Goal: Task Accomplishment & Management: Manage account settings

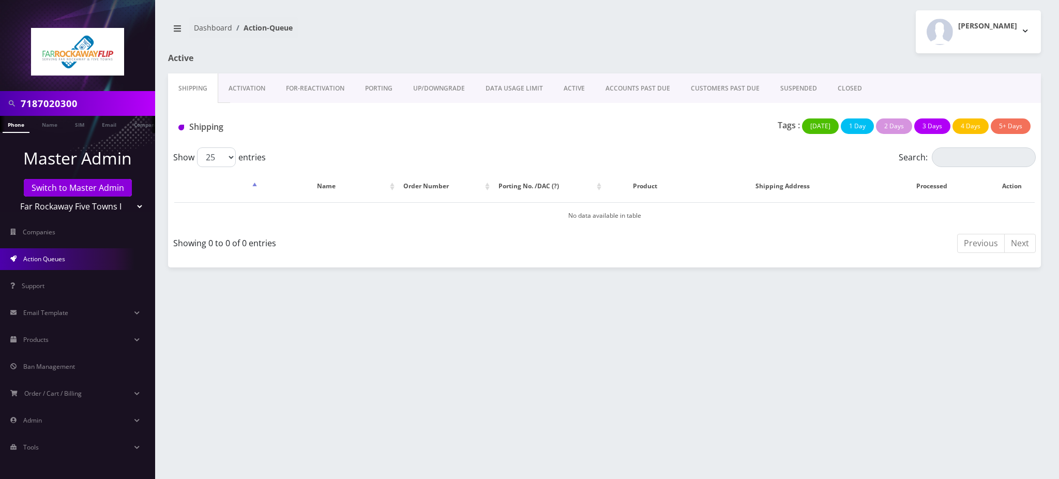
drag, startPoint x: 90, startPoint y: 102, endPoint x: 0, endPoint y: 91, distance: 90.7
click at [0, 91] on div "7187020300" at bounding box center [77, 103] width 155 height 25
type input "[PERSON_NAME]"
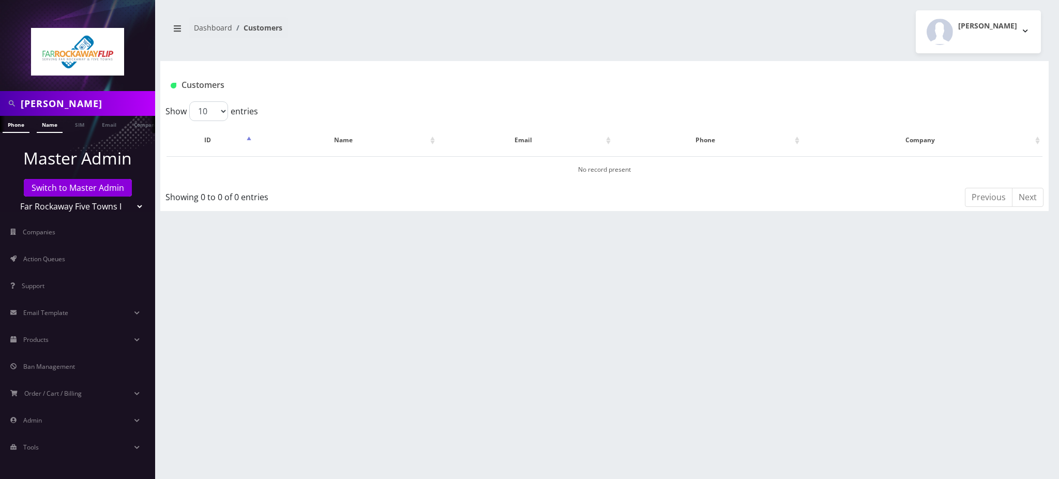
click at [46, 127] on link "Name" at bounding box center [50, 124] width 26 height 17
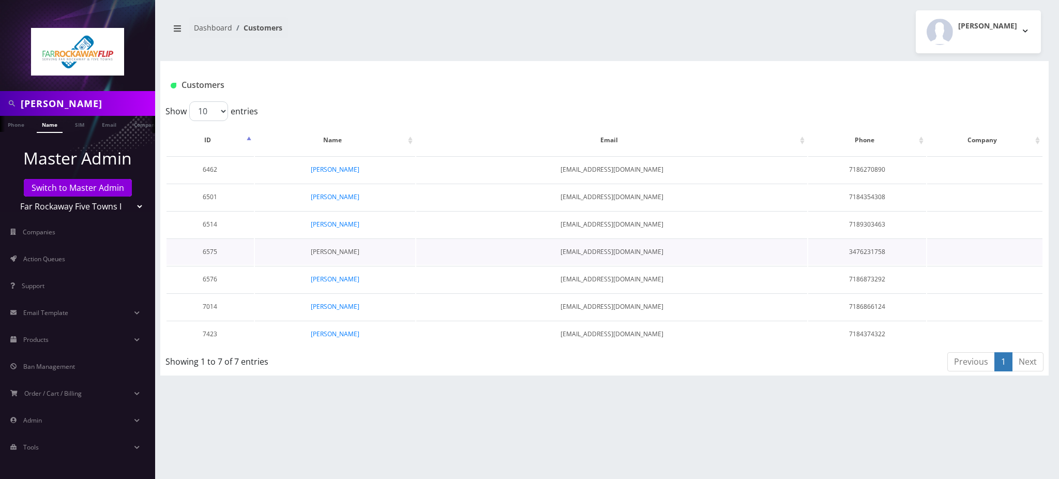
click at [343, 250] on link "[PERSON_NAME]" at bounding box center [335, 251] width 49 height 9
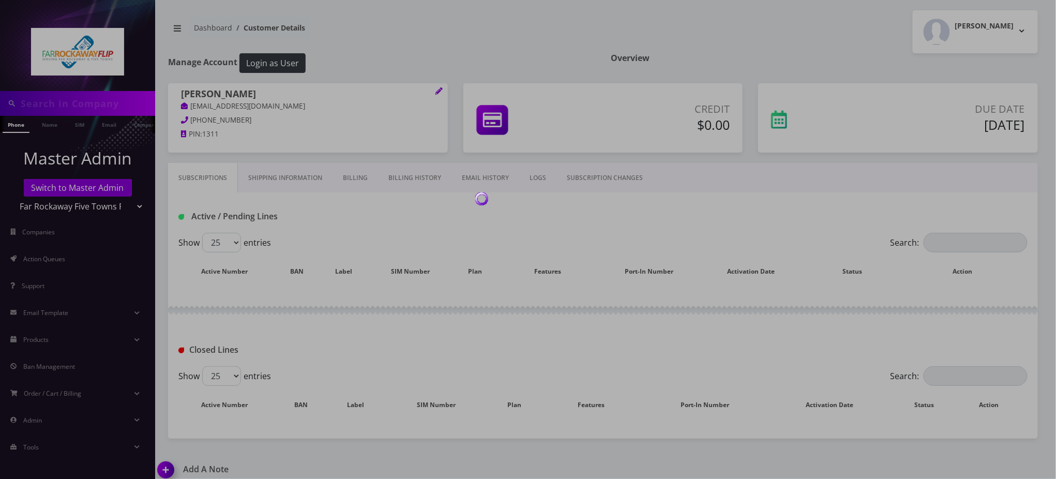
type input "[PERSON_NAME]"
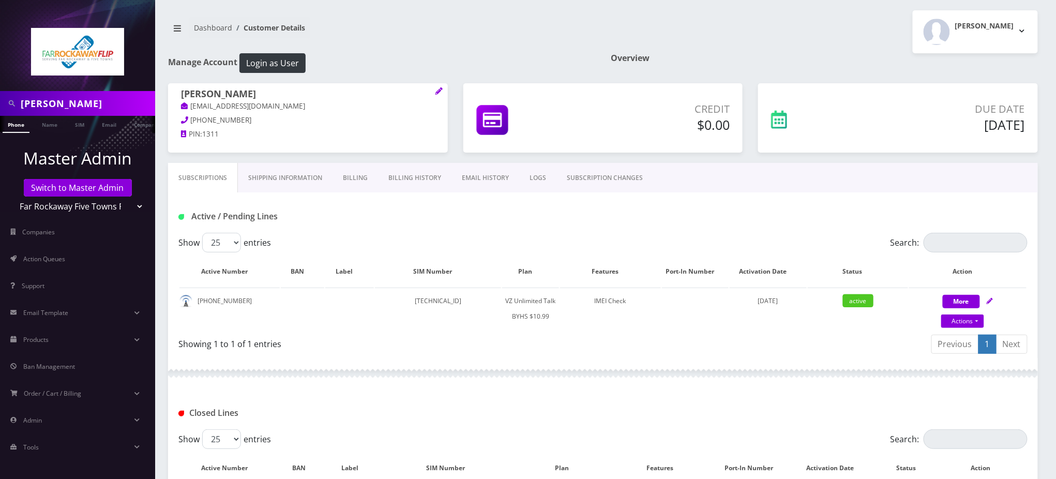
click at [365, 211] on div "Active / Pending Lines" at bounding box center [315, 216] width 288 height 17
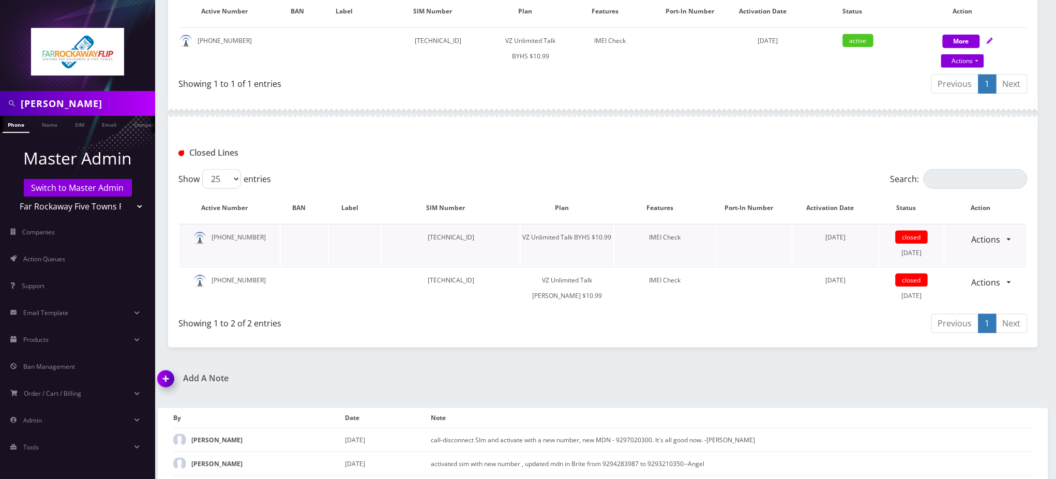
scroll to position [276, 0]
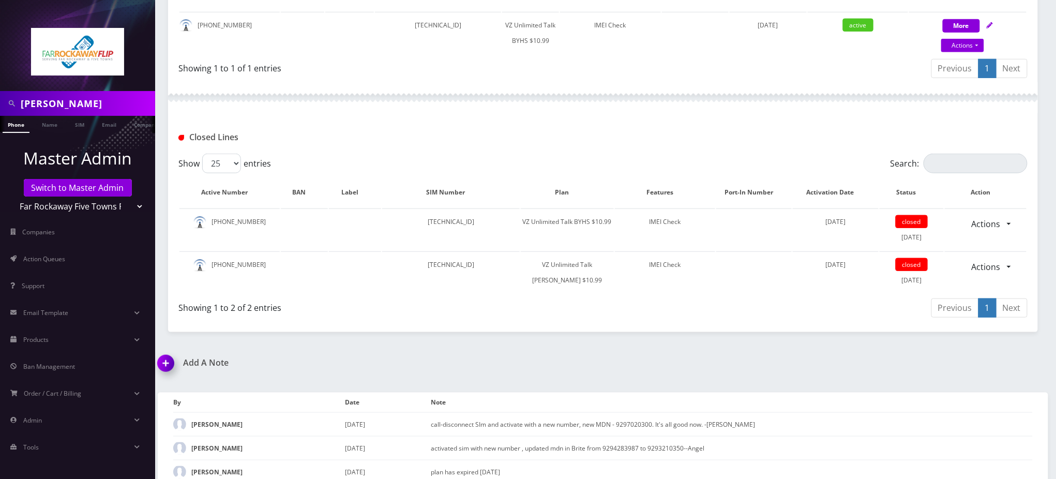
click at [163, 361] on img at bounding box center [168, 367] width 31 height 31
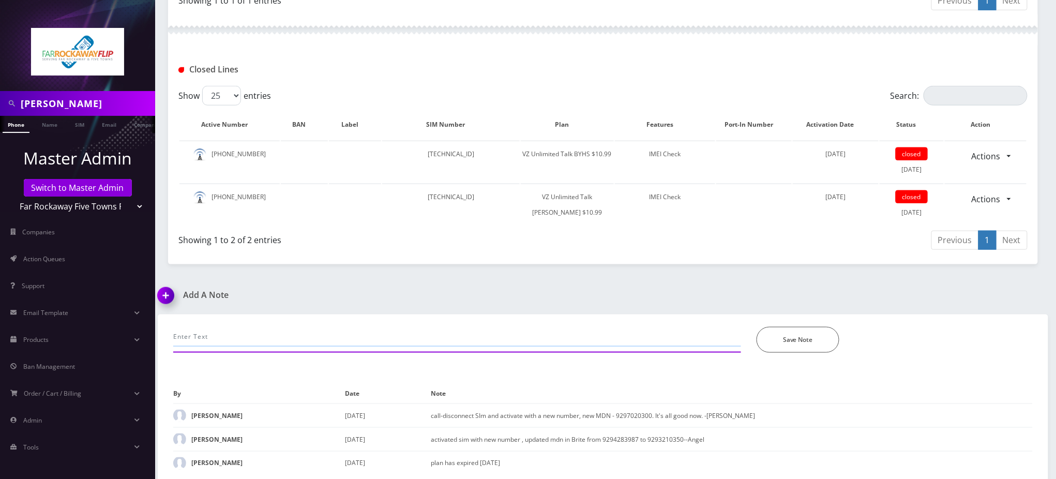
click at [267, 335] on input "text" at bounding box center [457, 337] width 568 height 20
type input "[TECHNICAL_ID]"
click at [556, 280] on div "[PERSON_NAME] Phone Name SIM Email Company Customer Dashboard Customer Details …" at bounding box center [603, 70] width 906 height 826
click at [213, 334] on input "[TECHNICAL_ID]" at bounding box center [457, 337] width 568 height 20
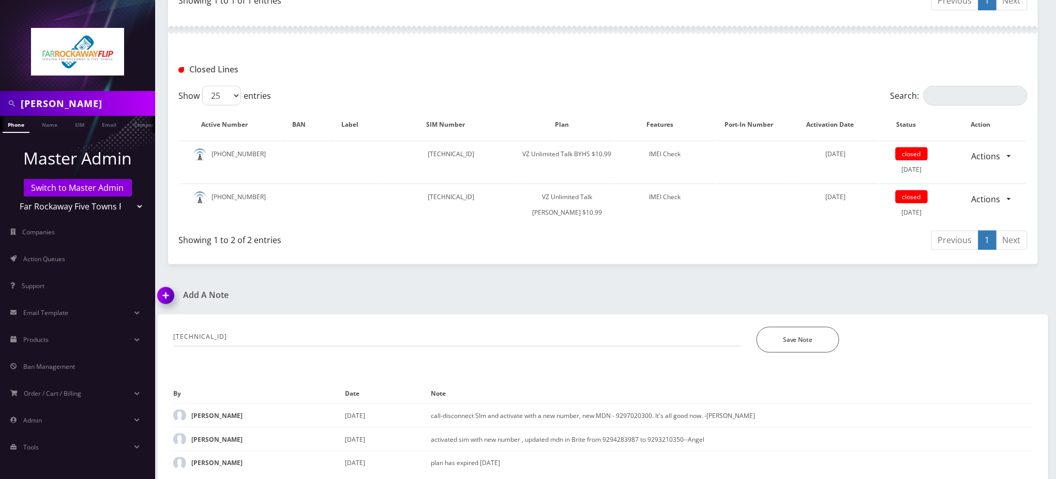
click at [783, 71] on div "Closed Lines" at bounding box center [603, 69] width 865 height 17
click at [902, 403] on td "call-disconnect SIm and activate with a new number, new MDN - 9297020300. It's …" at bounding box center [732, 415] width 602 height 24
click at [773, 47] on div "Closed Lines" at bounding box center [603, 66] width 870 height 40
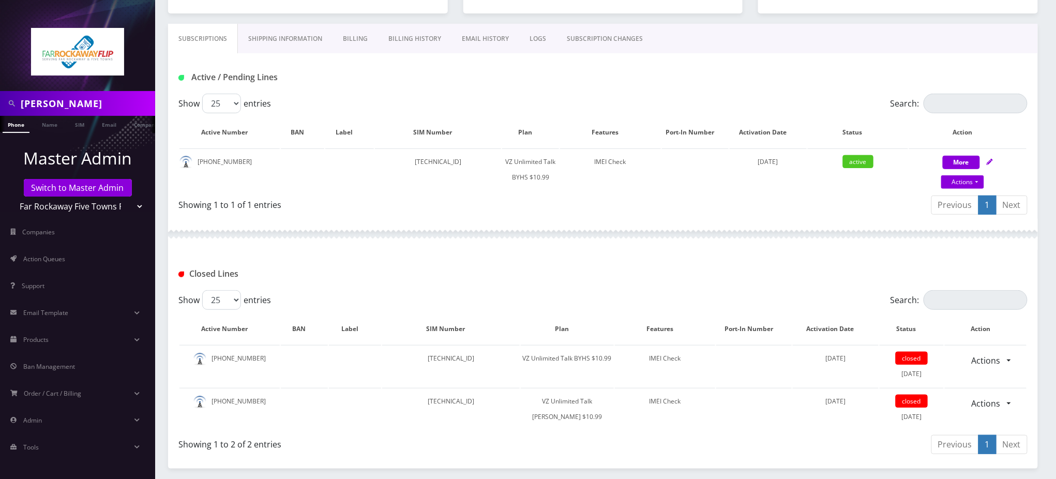
scroll to position [137, 0]
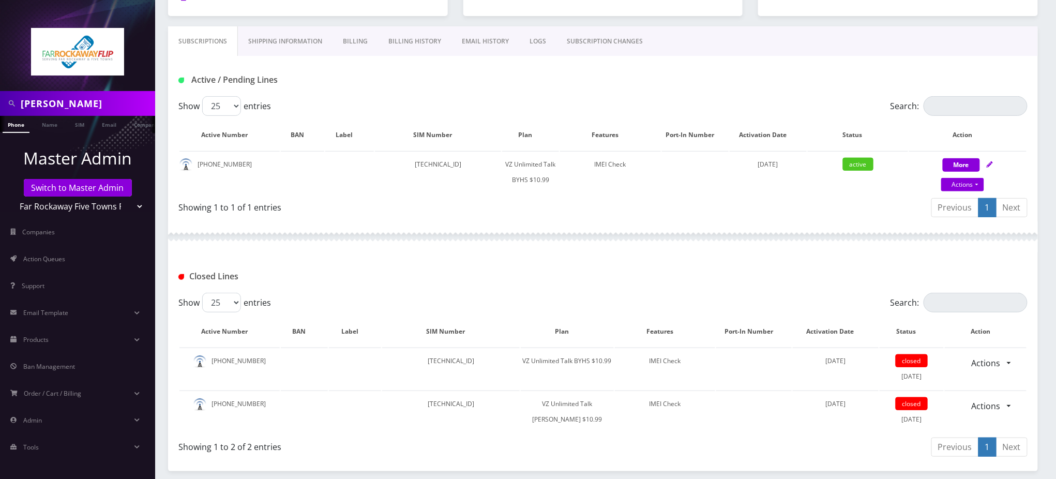
click at [701, 80] on div "Active / Pending Lines" at bounding box center [603, 79] width 865 height 17
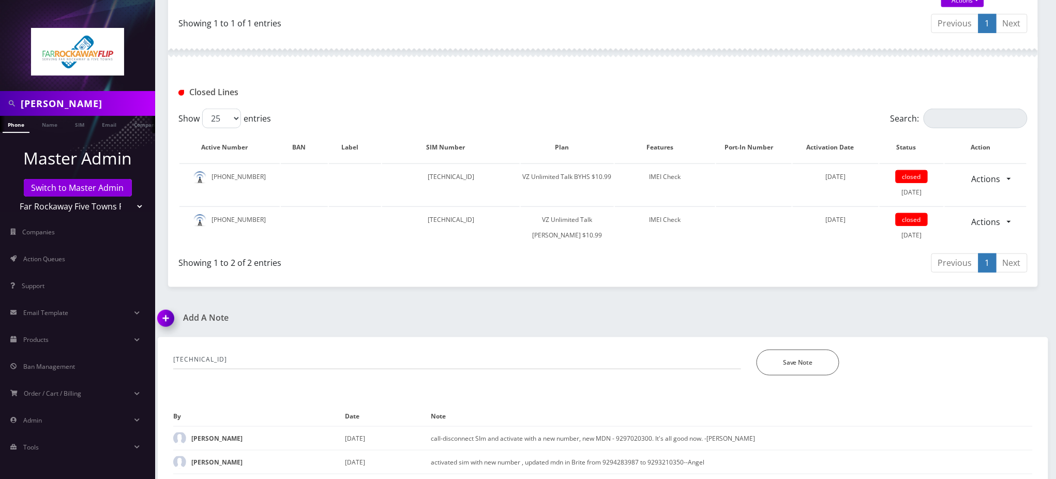
scroll to position [343, 0]
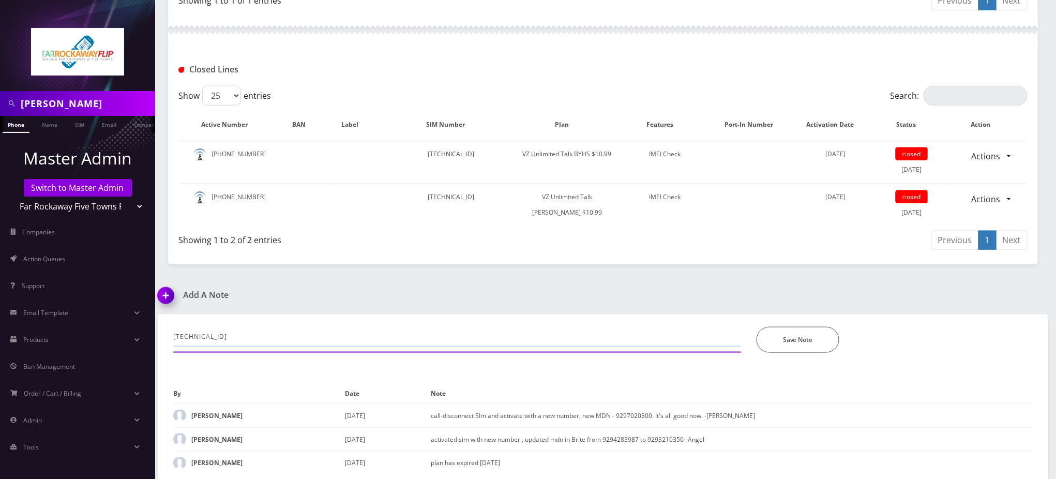
click at [232, 334] on input "[TECHNICAL_ID]" at bounding box center [457, 337] width 568 height 20
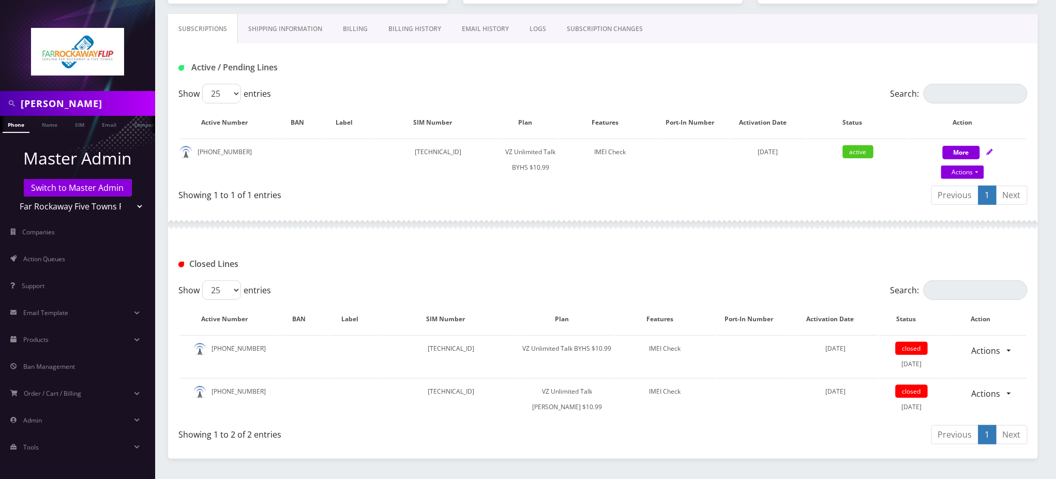
scroll to position [137, 0]
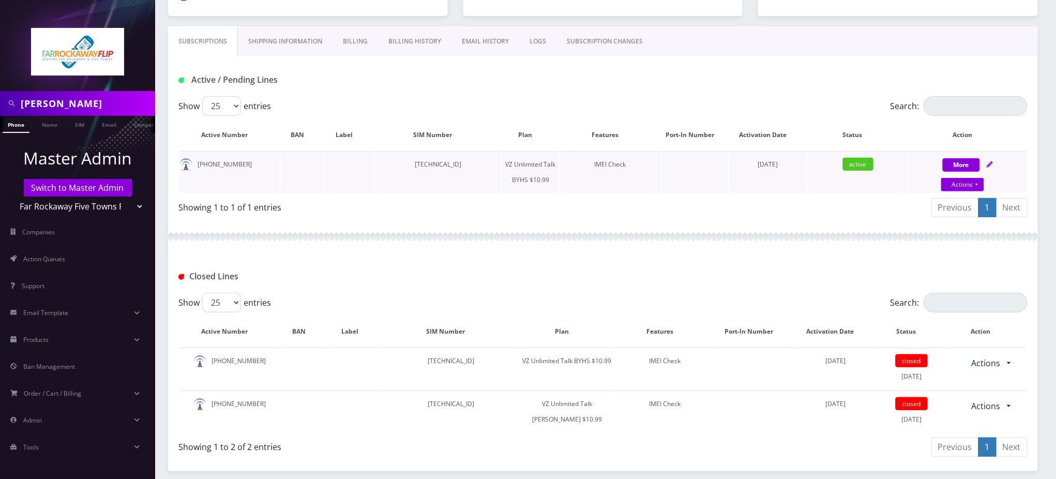
click at [432, 161] on td "[TECHNICAL_ID]" at bounding box center [438, 172] width 127 height 42
copy td "[TECHNICAL_ID]"
click at [729, 89] on div "Active / Pending Lines" at bounding box center [603, 76] width 870 height 40
click at [964, 187] on link "Actions" at bounding box center [962, 184] width 43 height 13
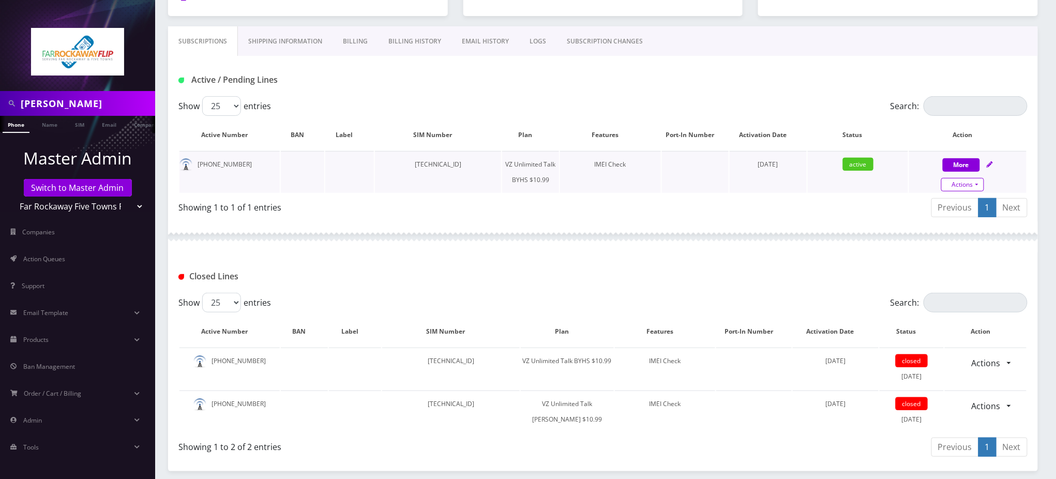
select select "467"
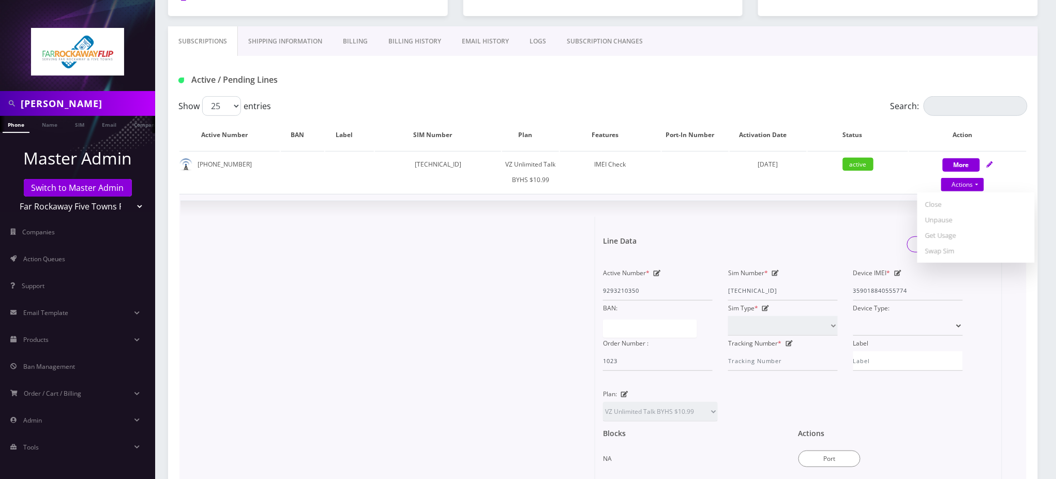
click at [655, 272] on icon at bounding box center [657, 273] width 7 height 6
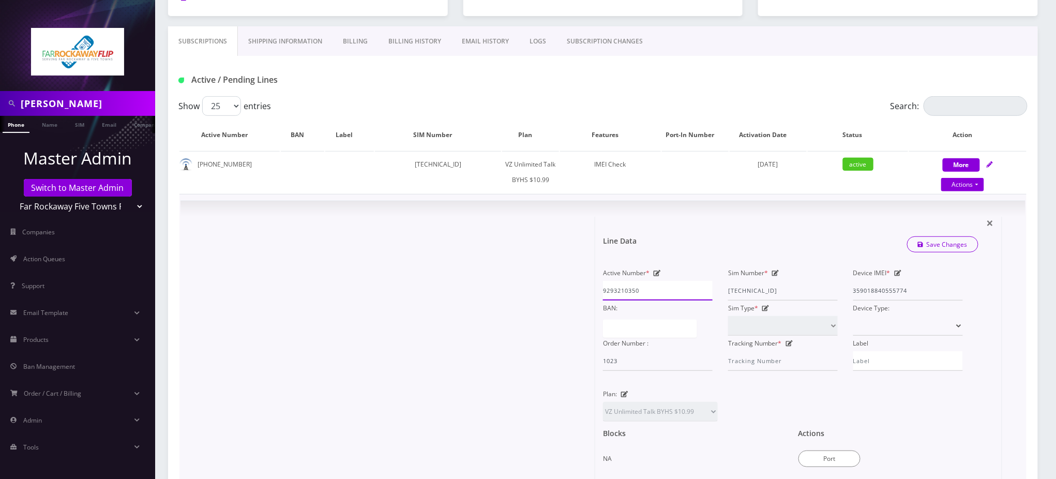
click at [627, 287] on input "9293210350" at bounding box center [658, 291] width 110 height 20
click at [627, 288] on input "9293210350" at bounding box center [658, 291] width 110 height 20
paste input "702030"
type input "9297020300"
click at [696, 218] on form "Line Data Save Changes Active Number * 9297020300 Sim Number * [TECHNICAL_ID] D…" at bounding box center [798, 374] width 391 height 315
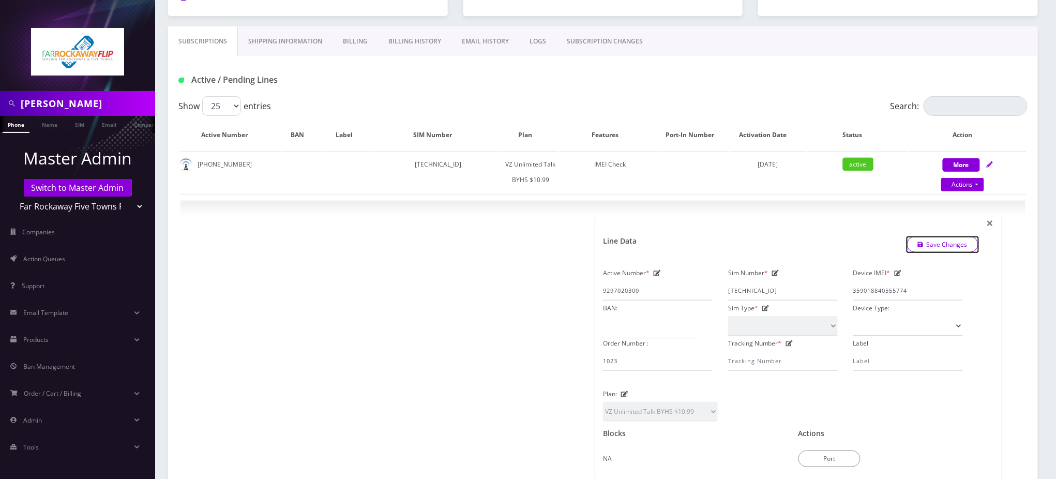
click at [944, 241] on link "Save Changes" at bounding box center [943, 244] width 72 height 16
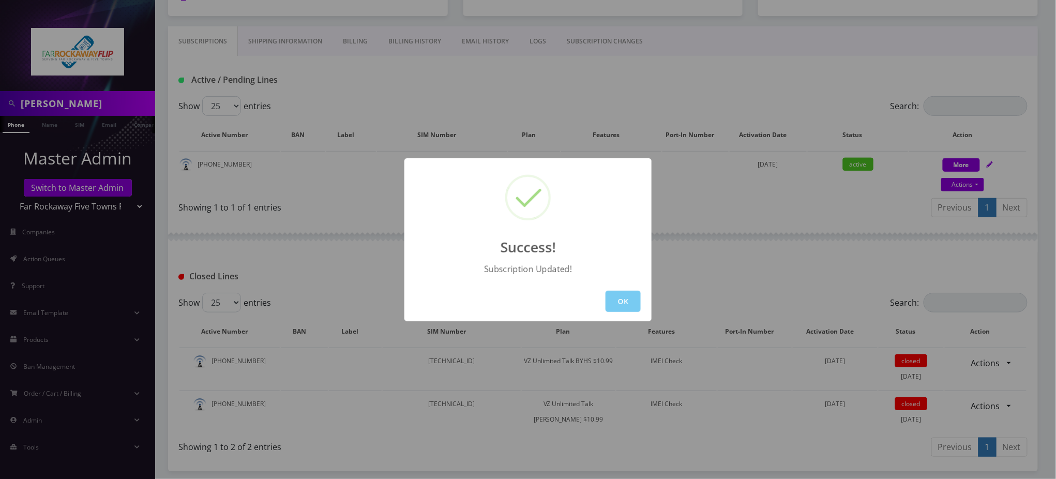
click at [626, 302] on button "OK" at bounding box center [623, 301] width 35 height 21
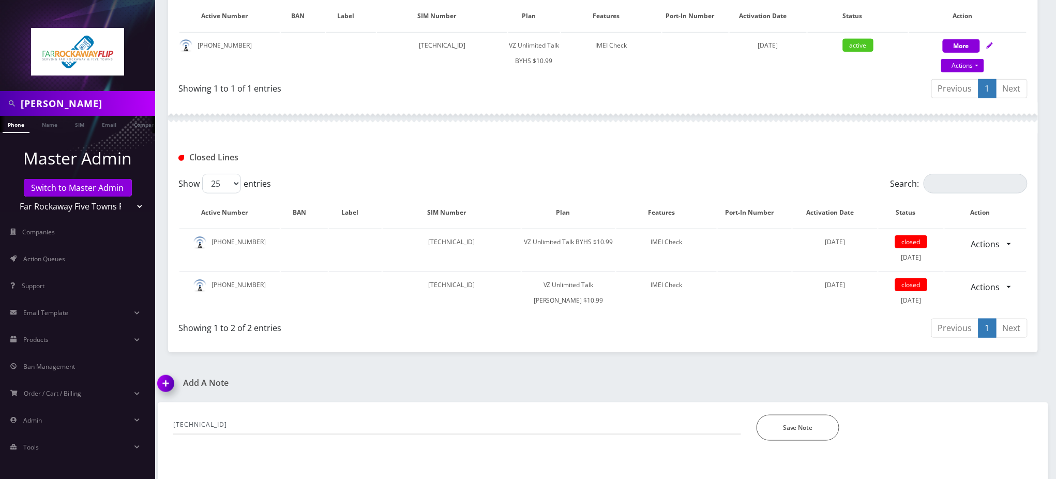
scroll to position [343, 0]
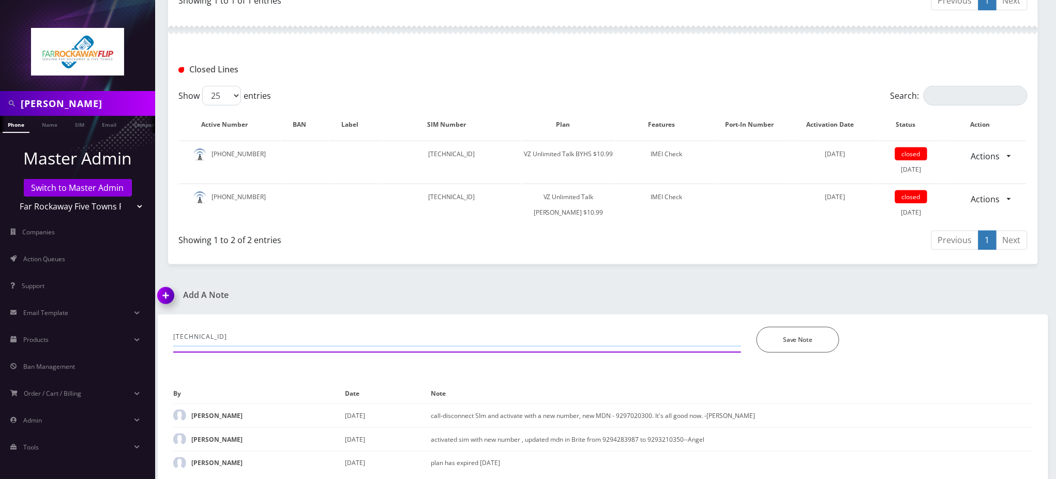
click at [239, 336] on input "[TECHNICAL_ID]" at bounding box center [457, 337] width 568 height 20
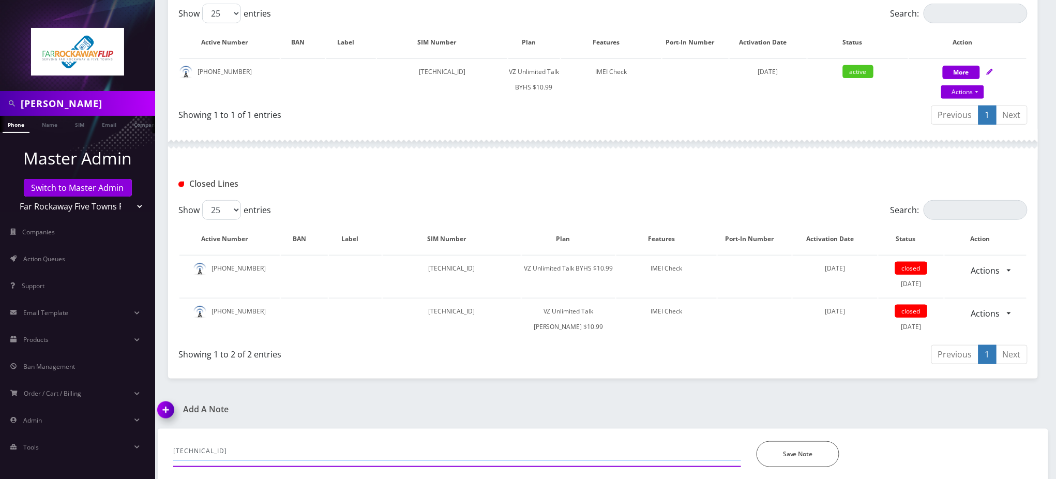
scroll to position [205, 0]
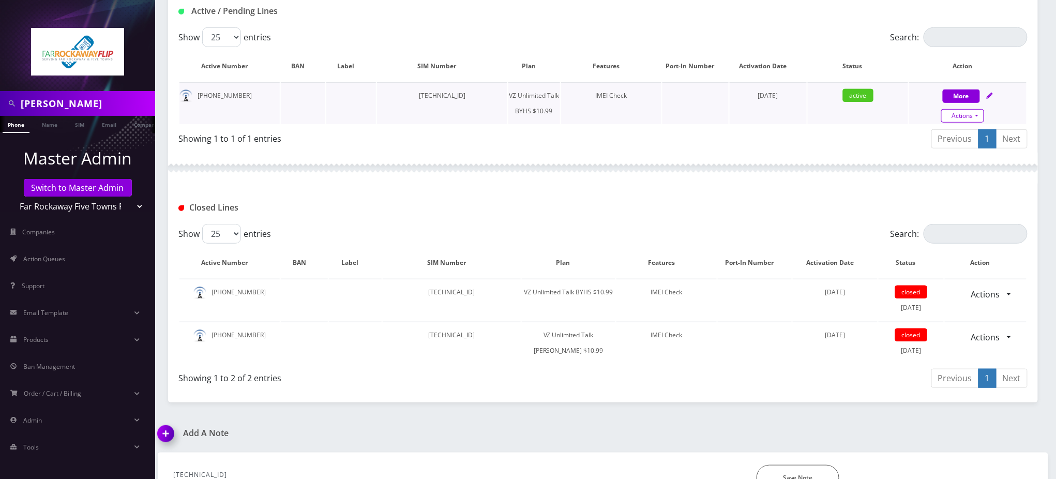
click at [962, 112] on link "Actions" at bounding box center [962, 115] width 43 height 13
select select "467"
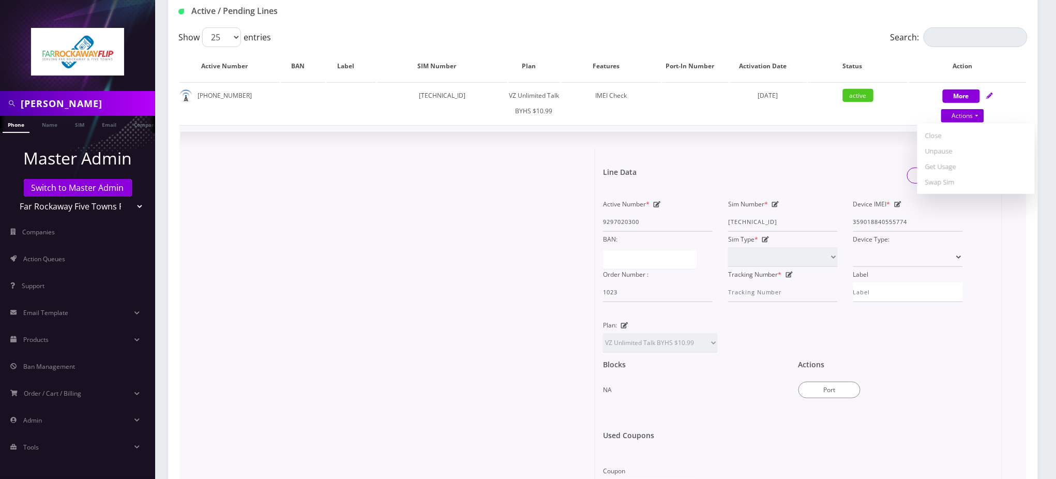
click at [777, 202] on icon at bounding box center [775, 204] width 7 height 6
click at [774, 215] on input "[TECHNICAL_ID]" at bounding box center [783, 222] width 110 height 20
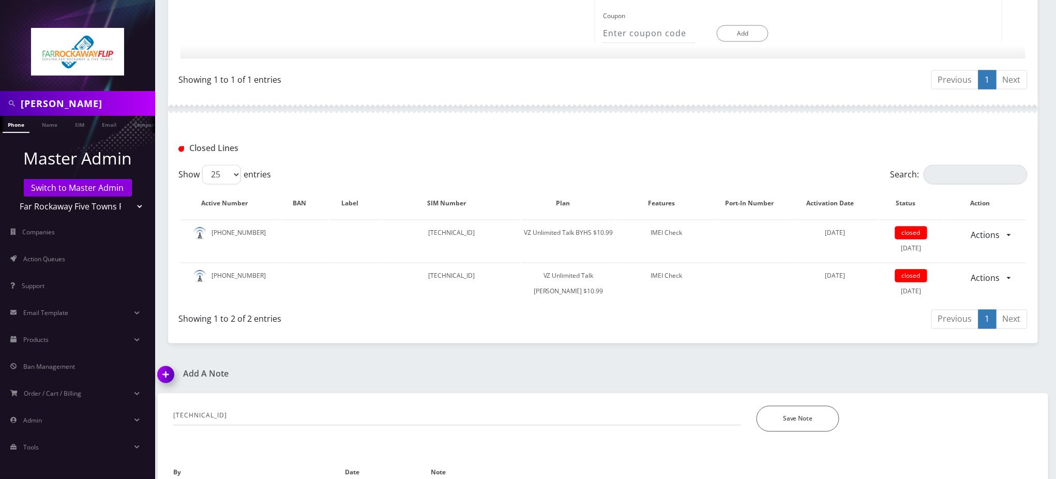
scroll to position [739, 0]
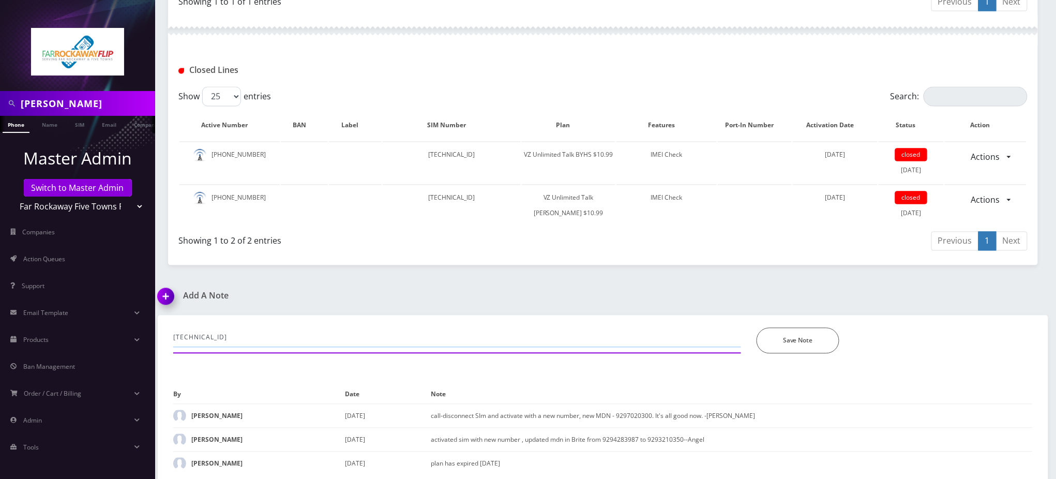
drag, startPoint x: 274, startPoint y: 337, endPoint x: 398, endPoint y: 304, distance: 128.5
click at [276, 337] on input "[TECHNICAL_ID]" at bounding box center [457, 338] width 568 height 20
paste input "04130351228914800001"
type input "swap from [TECHNICAL_ID] to [TECHNICAL_ID]"
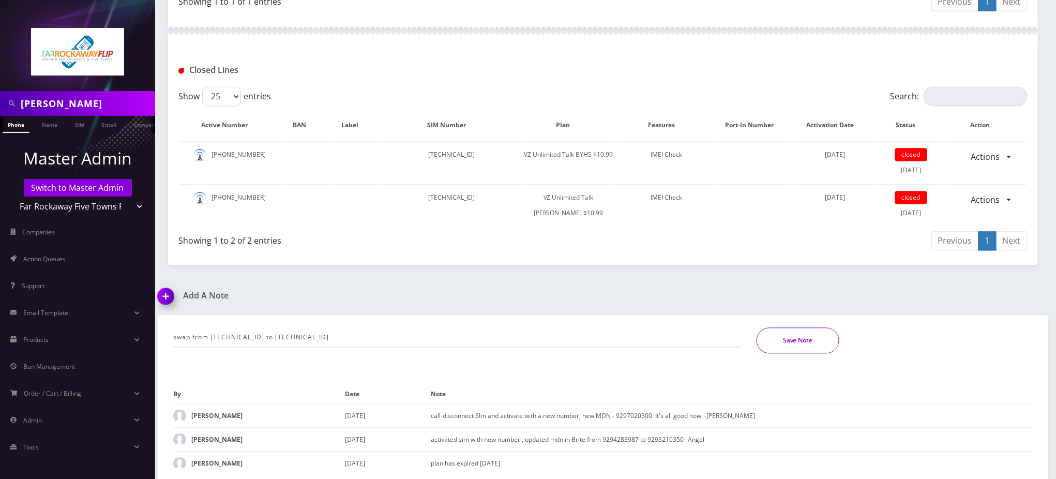
click at [799, 334] on button "Save Note" at bounding box center [798, 341] width 83 height 26
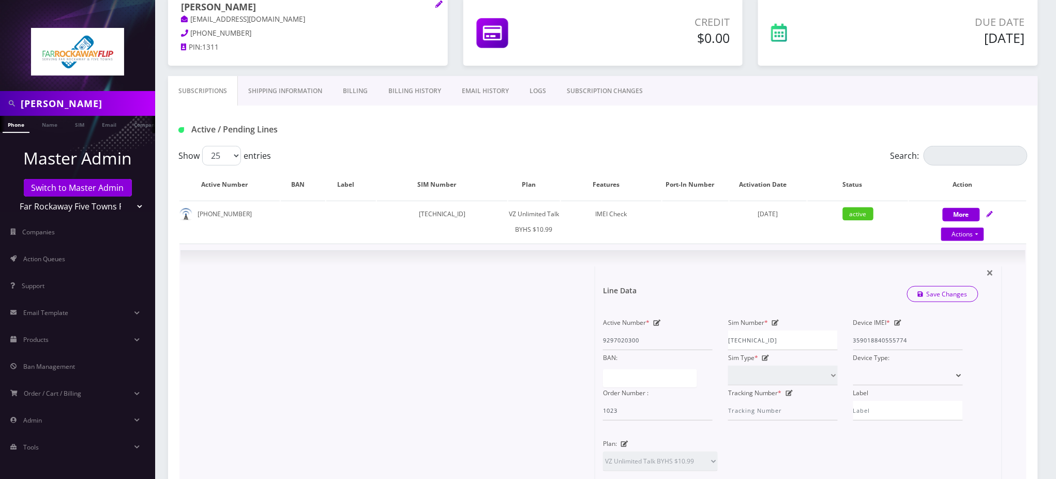
scroll to position [83, 0]
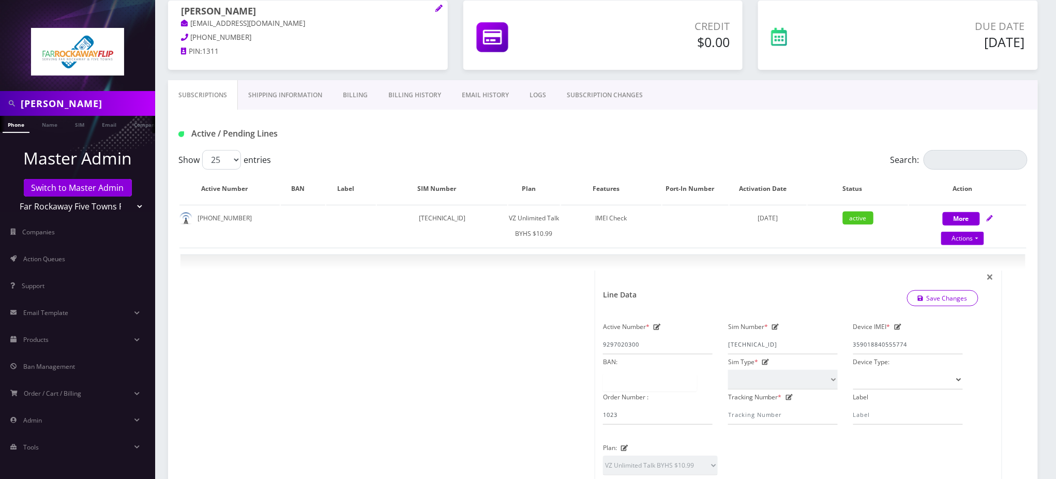
click at [501, 144] on div "Active / Pending Lines" at bounding box center [603, 130] width 870 height 40
click at [779, 343] on input "[TECHNICAL_ID]" at bounding box center [783, 345] width 110 height 20
click at [532, 320] on div at bounding box center [391, 446] width 407 height 351
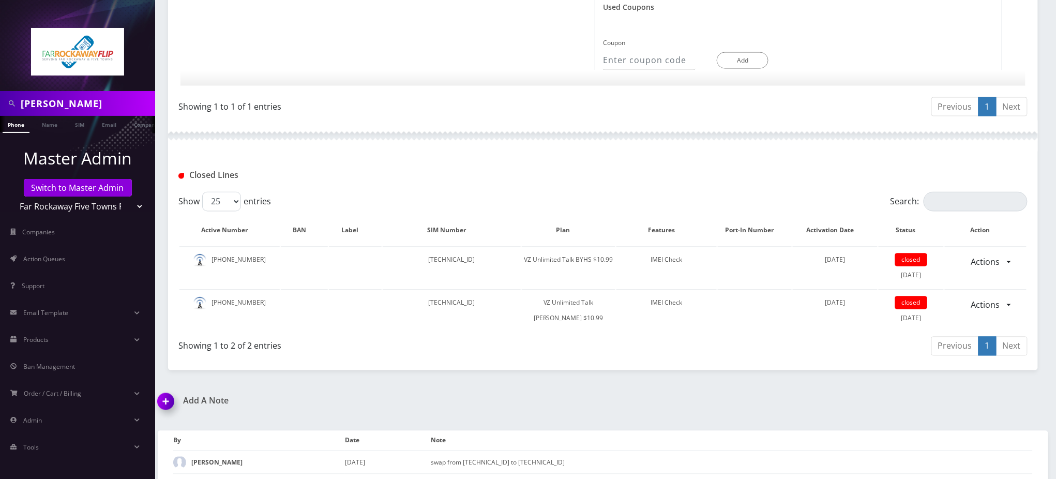
scroll to position [703, 0]
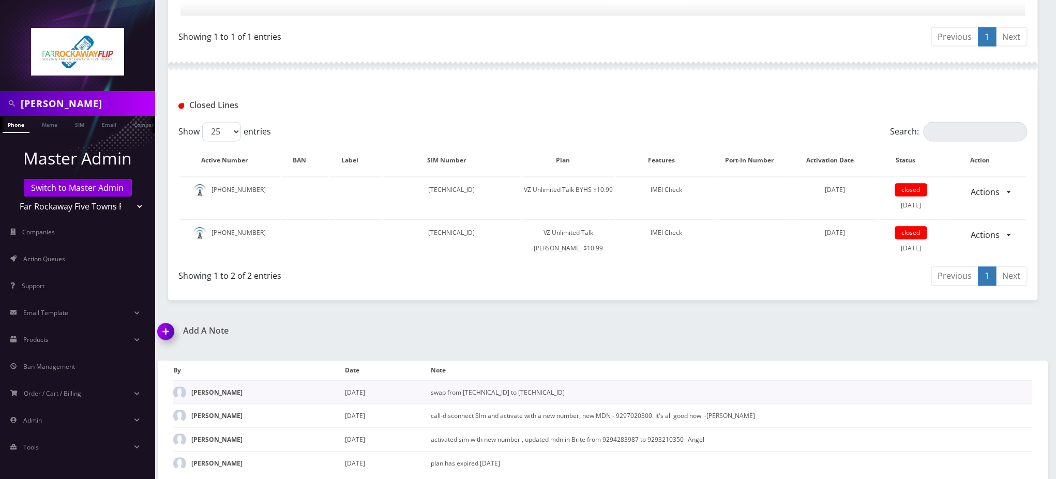
click at [585, 388] on td "swap from [TECHNICAL_ID] to [TECHNICAL_ID]" at bounding box center [732, 393] width 602 height 24
copy td "[TECHNICAL_ID]"
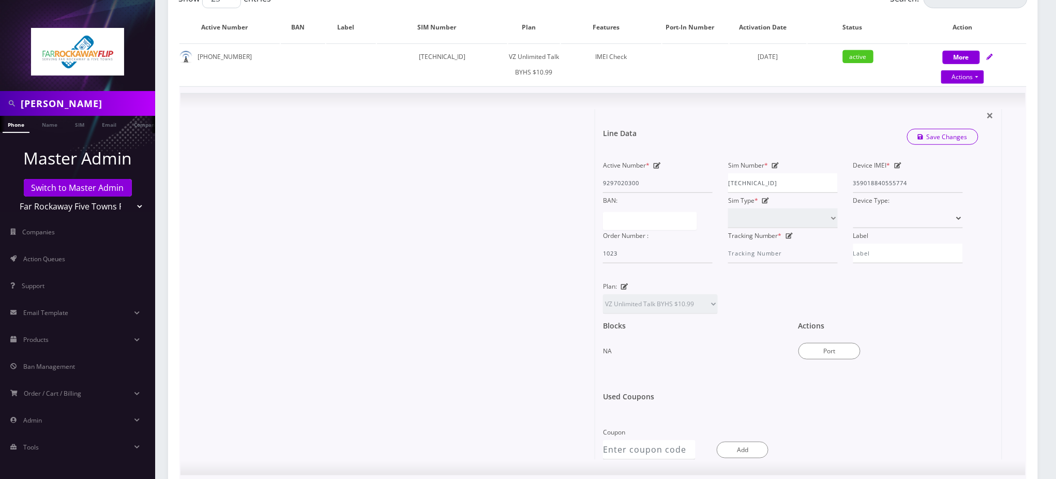
scroll to position [220, 0]
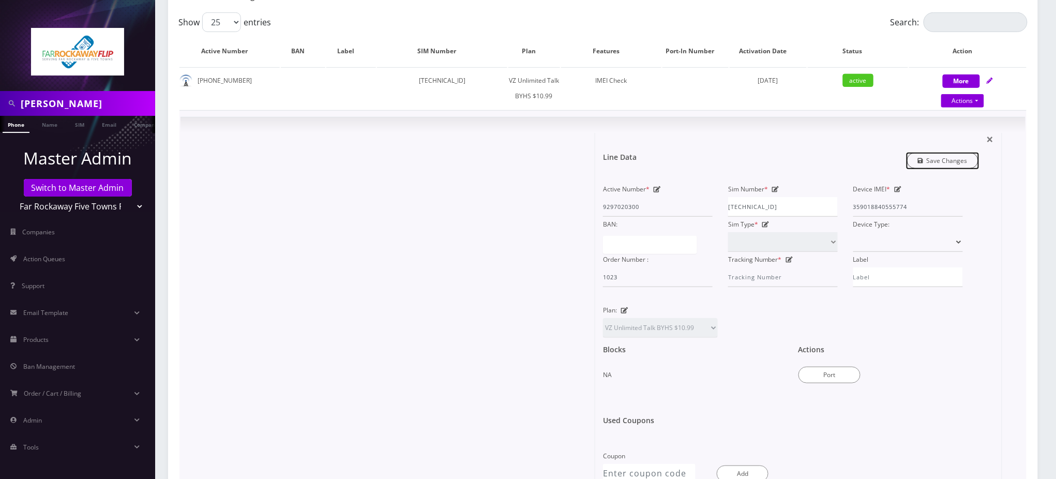
click at [939, 160] on link "Save Changes" at bounding box center [943, 161] width 72 height 16
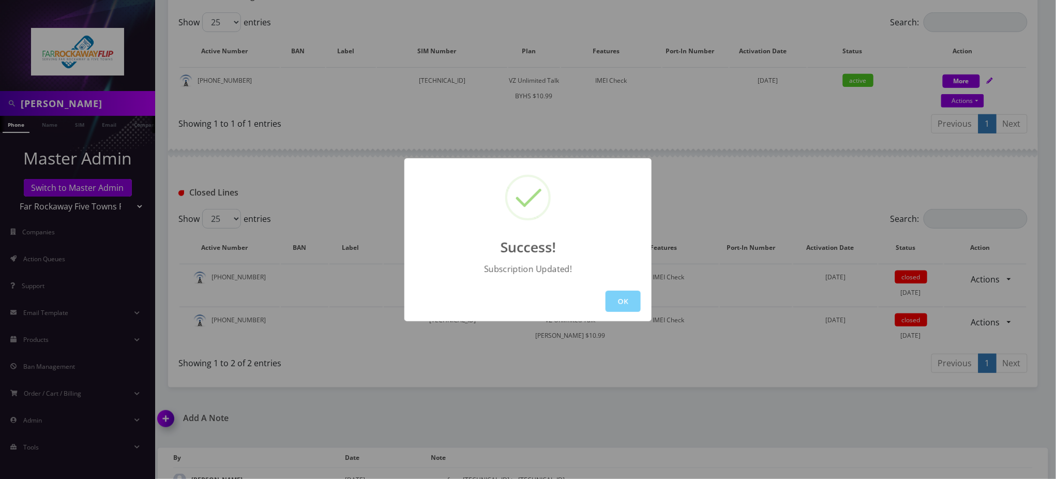
drag, startPoint x: 779, startPoint y: 193, endPoint x: 782, endPoint y: 182, distance: 11.7
click at [779, 193] on div "Success! Subscription Updated! OK" at bounding box center [528, 239] width 1056 height 479
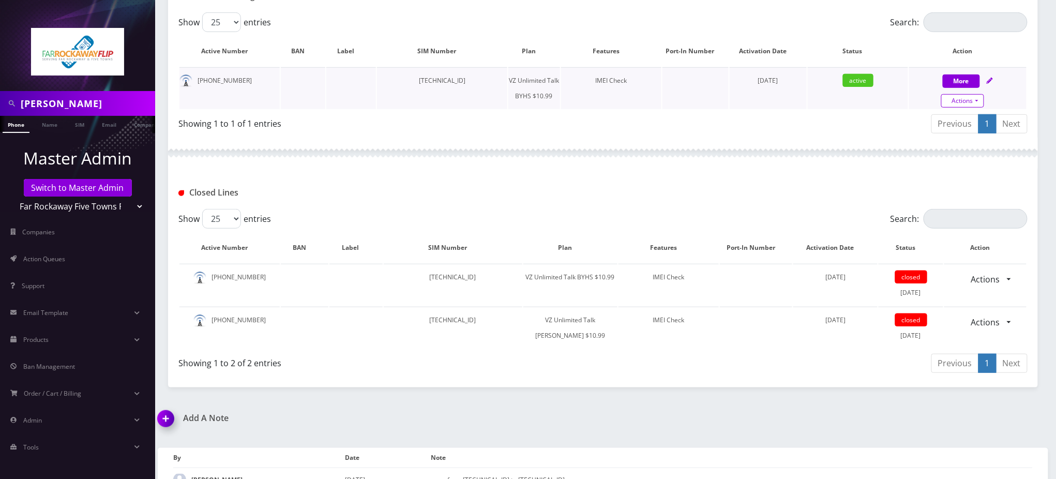
click at [975, 98] on link "Actions" at bounding box center [962, 100] width 43 height 13
select select "467"
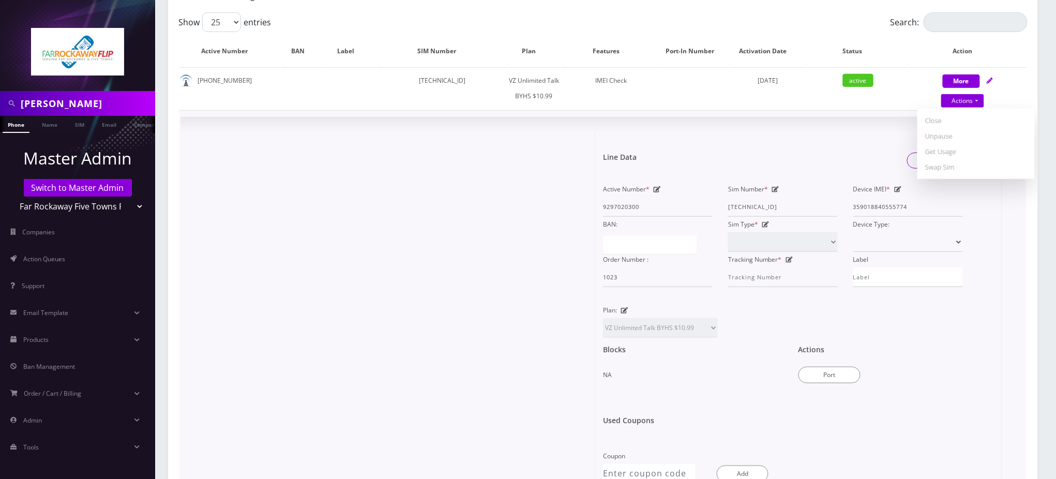
click at [775, 189] on icon at bounding box center [775, 189] width 7 height 6
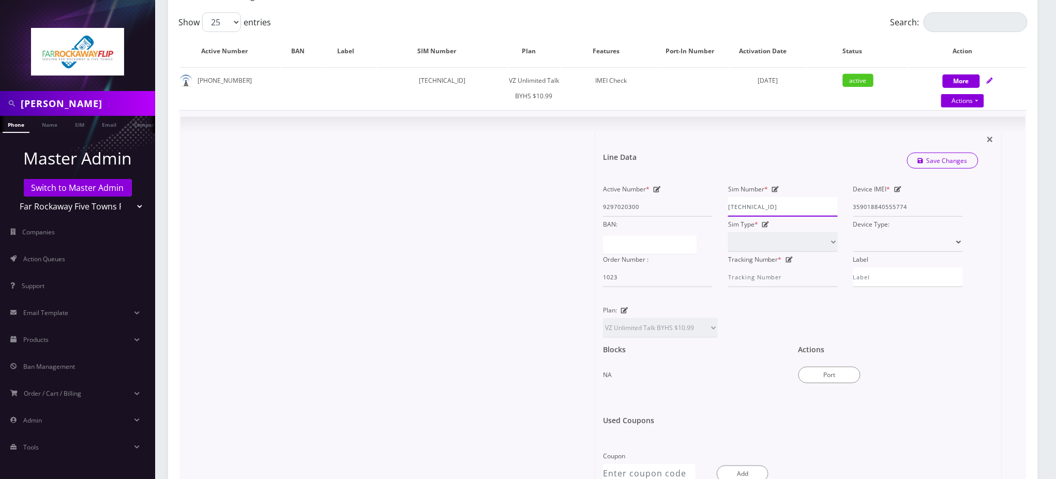
click at [768, 203] on input "[TECHNICAL_ID]" at bounding box center [783, 207] width 110 height 20
paste input "1835956119"
type input "[TECHNICAL_ID]"
click at [940, 153] on link "Save Changes" at bounding box center [943, 161] width 72 height 16
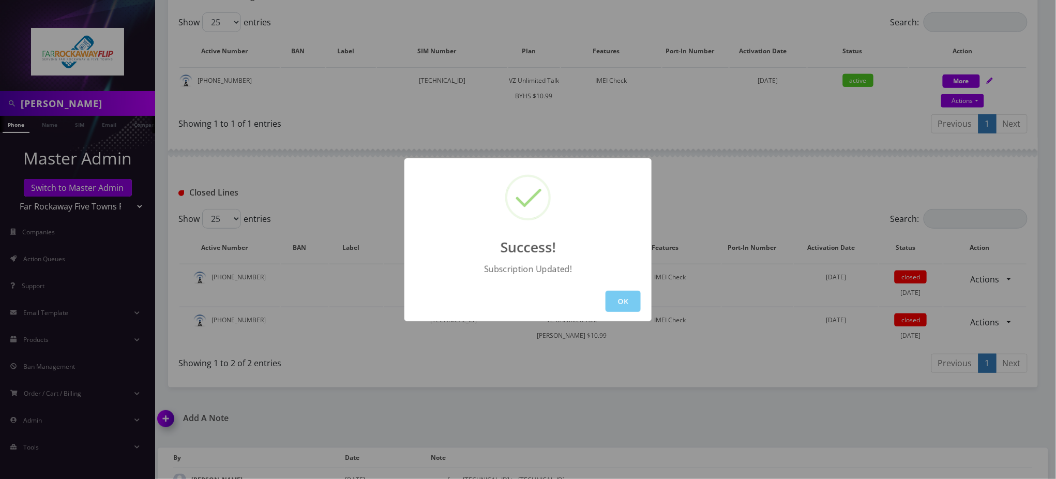
click at [630, 300] on button "OK" at bounding box center [623, 301] width 35 height 21
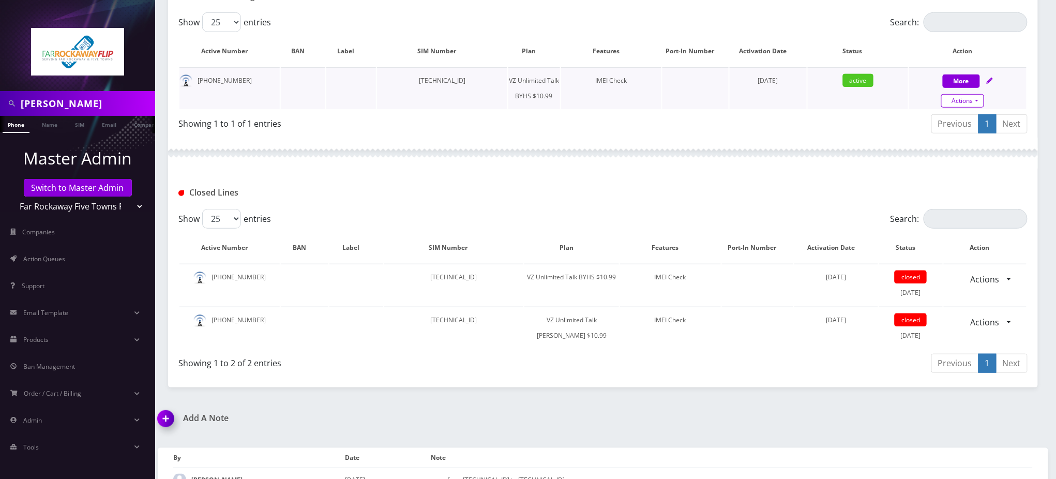
click at [981, 106] on link "Actions" at bounding box center [962, 100] width 43 height 13
select select "467"
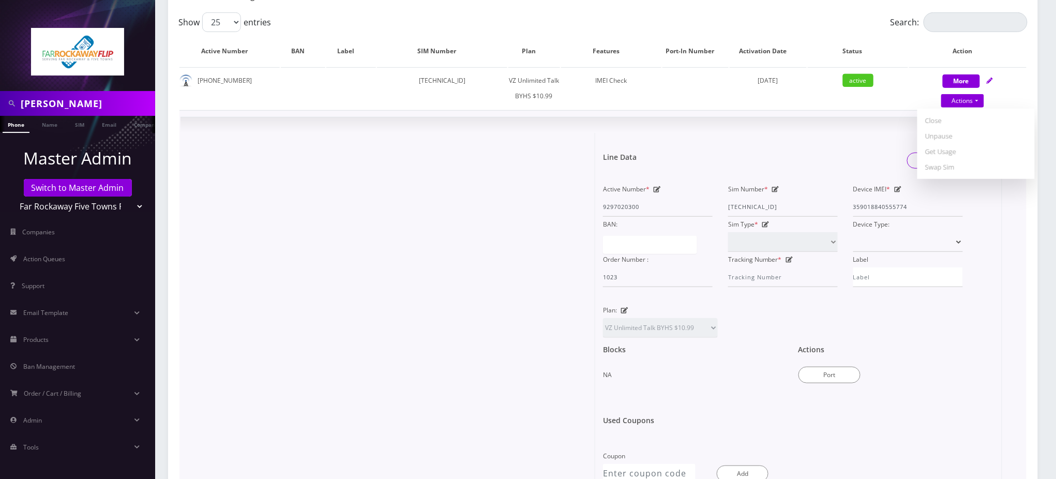
click at [713, 139] on form "Line Data Save Changes Active Number * 9297020300 Sim Number * [TECHNICAL_ID] D…" at bounding box center [798, 290] width 391 height 315
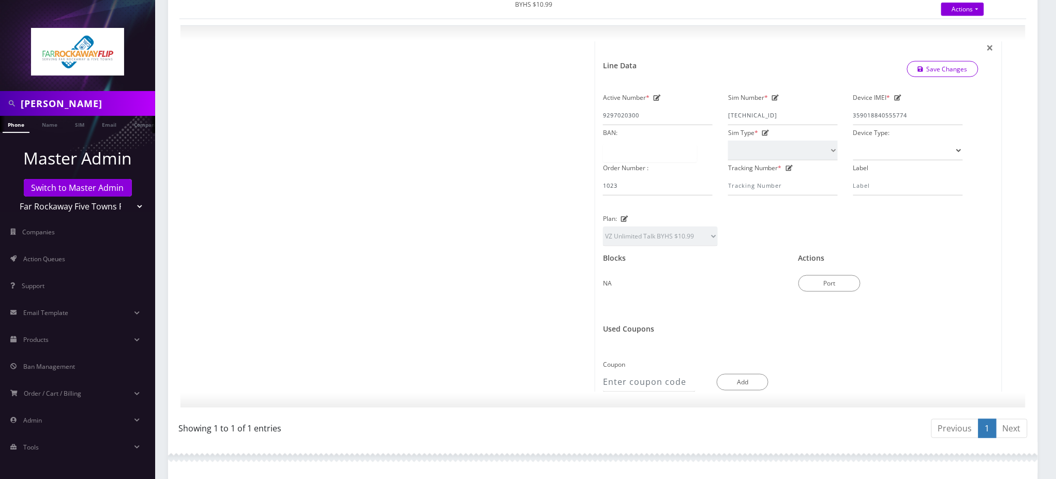
scroll to position [207, 0]
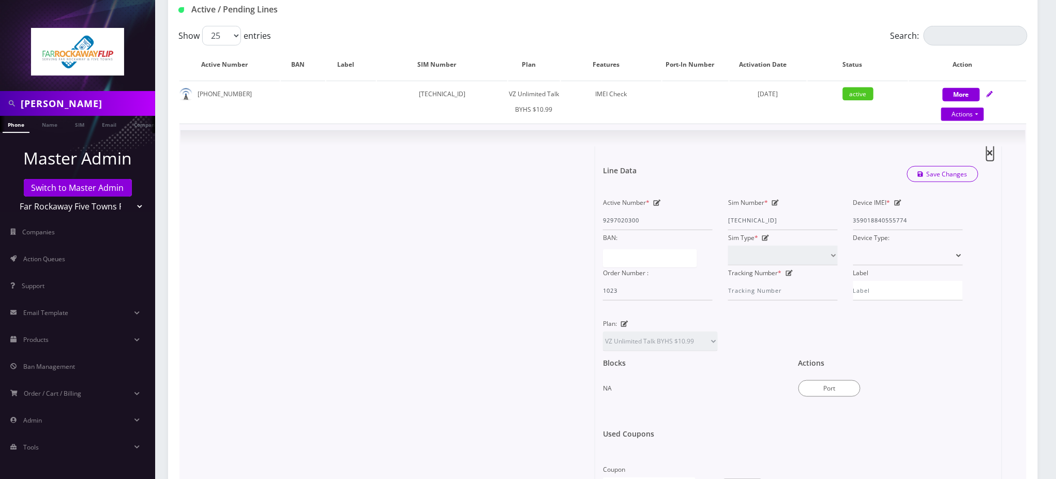
click at [993, 154] on span "×" at bounding box center [990, 152] width 7 height 17
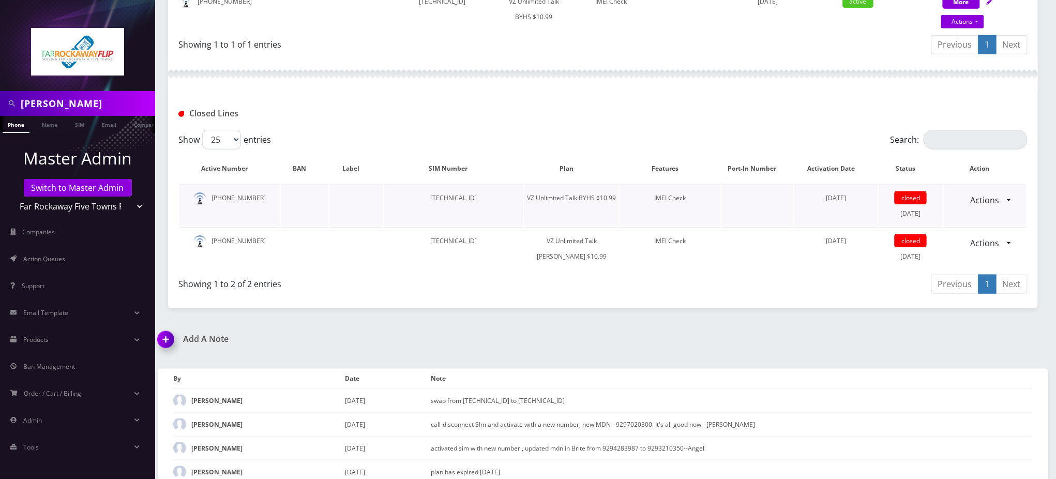
scroll to position [309, 0]
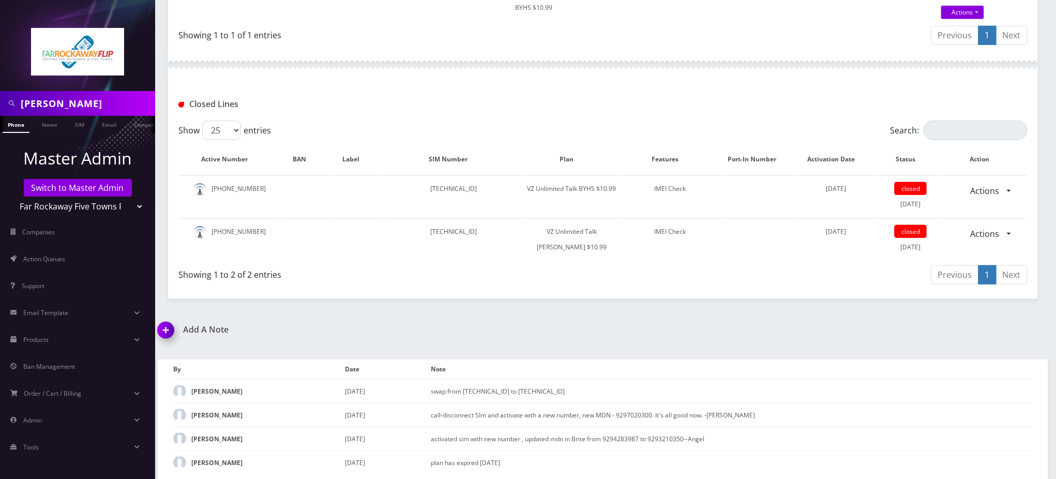
click at [937, 306] on div "[PERSON_NAME] Phone Name SIM Email Company Customer Dashboard Customer Details …" at bounding box center [603, 86] width 906 height 791
click at [164, 323] on img at bounding box center [168, 334] width 31 height 31
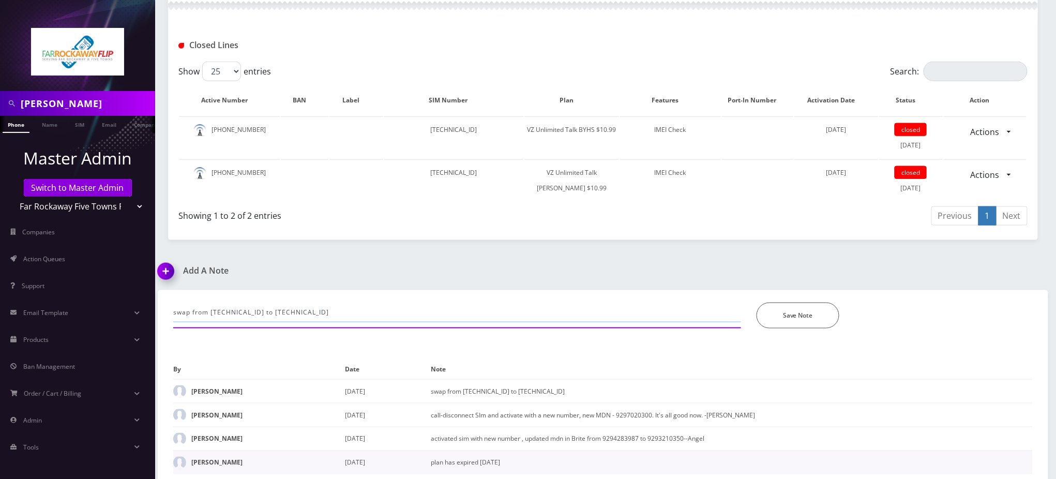
drag, startPoint x: 402, startPoint y: 308, endPoint x: 684, endPoint y: 462, distance: 321.5
click at [100, 308] on div "[PERSON_NAME] Phone Name SIM Email Company Customer Master Admin Switch to Mast…" at bounding box center [528, 57] width 1056 height 850
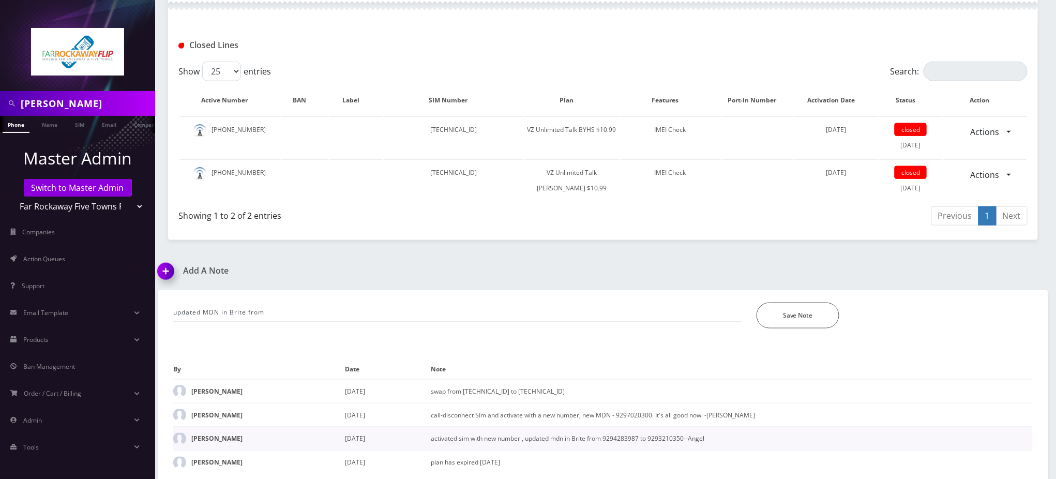
click at [665, 437] on td "activated sim with new number , updated mdn in Brite from 9294283987 to 9293210…" at bounding box center [732, 439] width 602 height 24
copy td "9293210350"
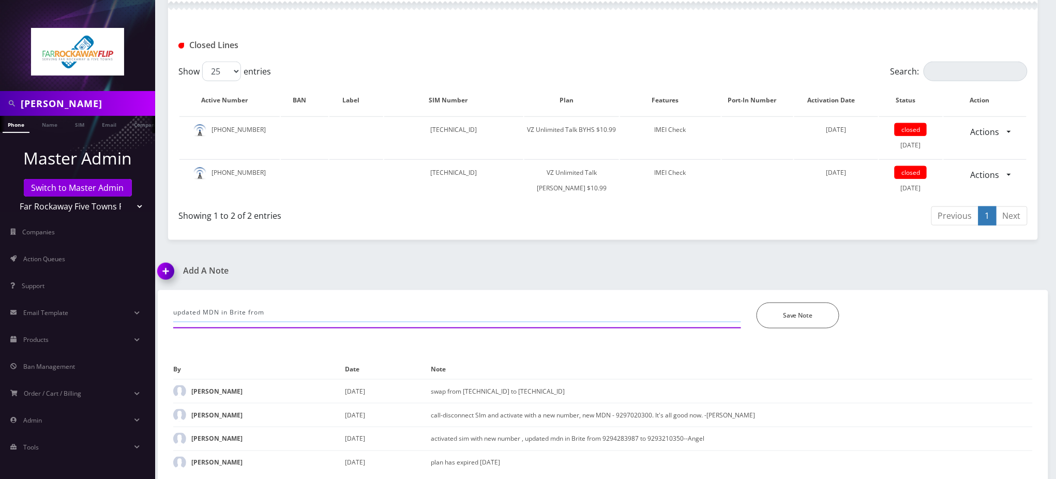
click at [365, 309] on input "updated MDN in Brite from" at bounding box center [457, 313] width 568 height 20
paste input "9293210350"
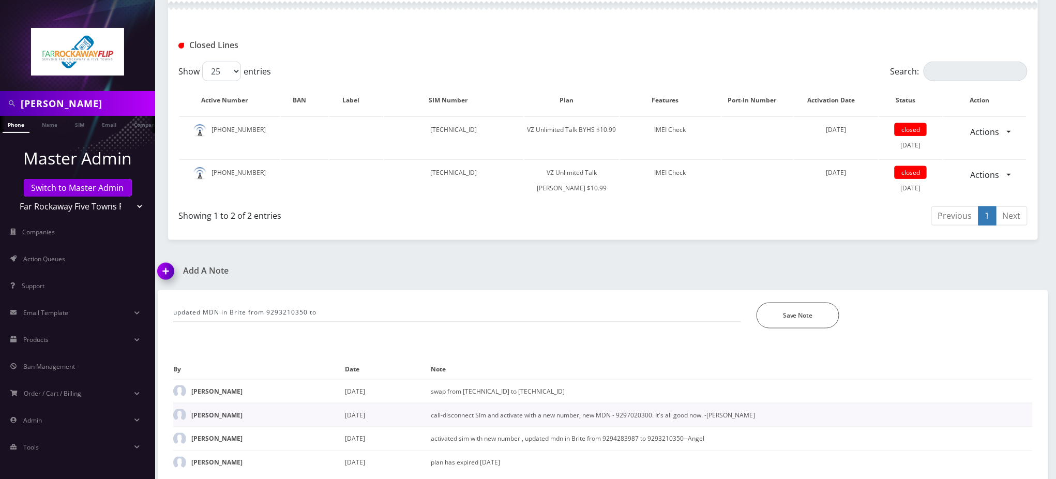
click at [630, 412] on td "call-disconnect SIm and activate with a new number, new MDN - 9297020300. It's …" at bounding box center [732, 415] width 602 height 24
copy td "9297020300"
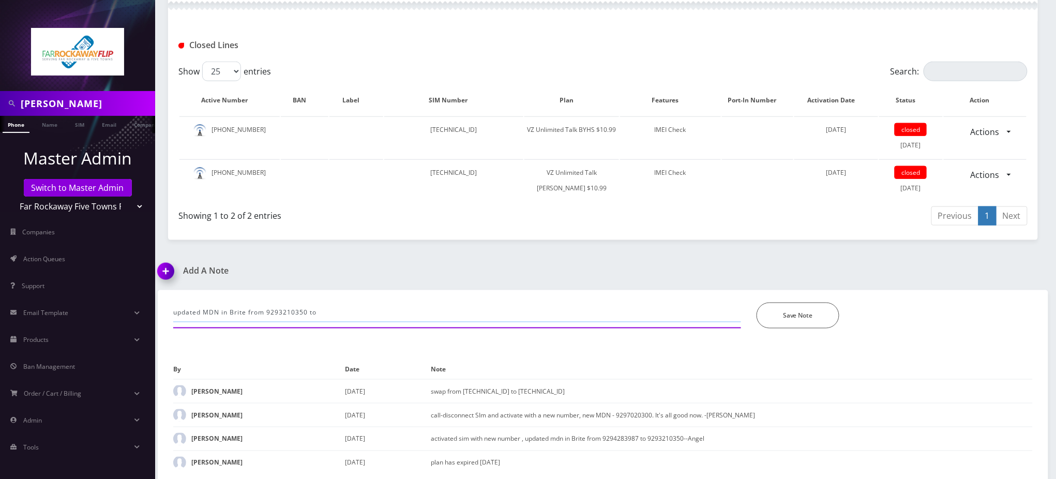
click at [472, 303] on input "updated MDN in Brite from 9293210350 to" at bounding box center [457, 313] width 568 height 20
paste input "9297020300"
type input "updated MDN in Brite from 9293210350 to 9297020300. - [GEOGRAPHIC_DATA]"
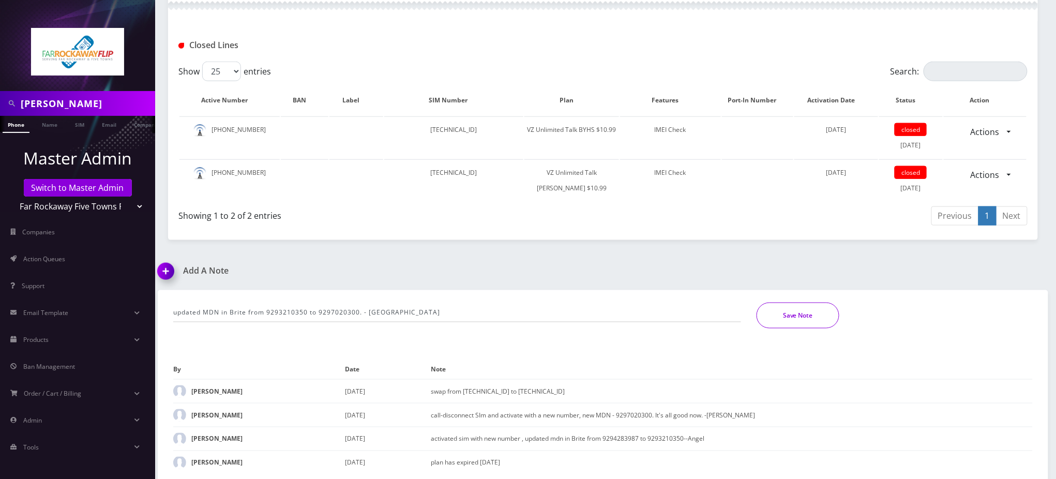
click at [797, 309] on button "Save Note" at bounding box center [798, 316] width 83 height 26
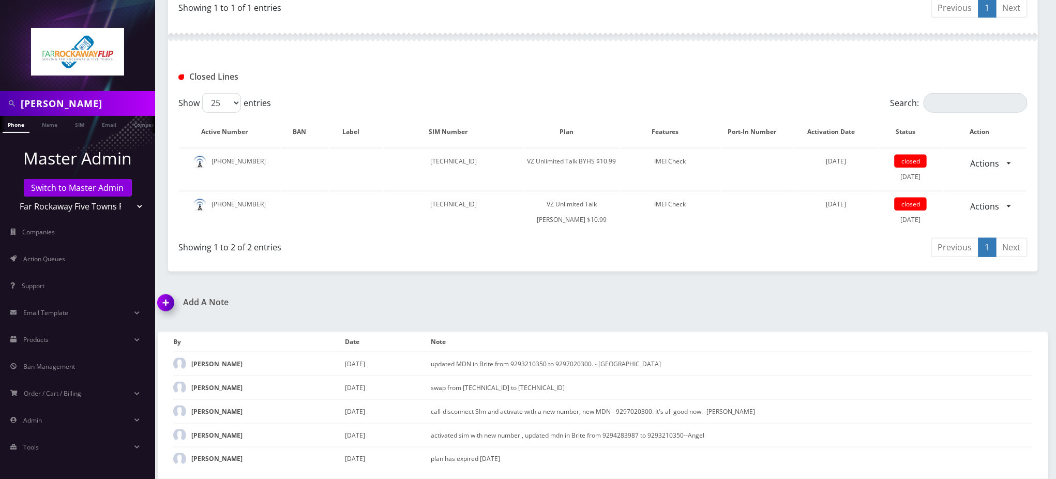
scroll to position [333, 0]
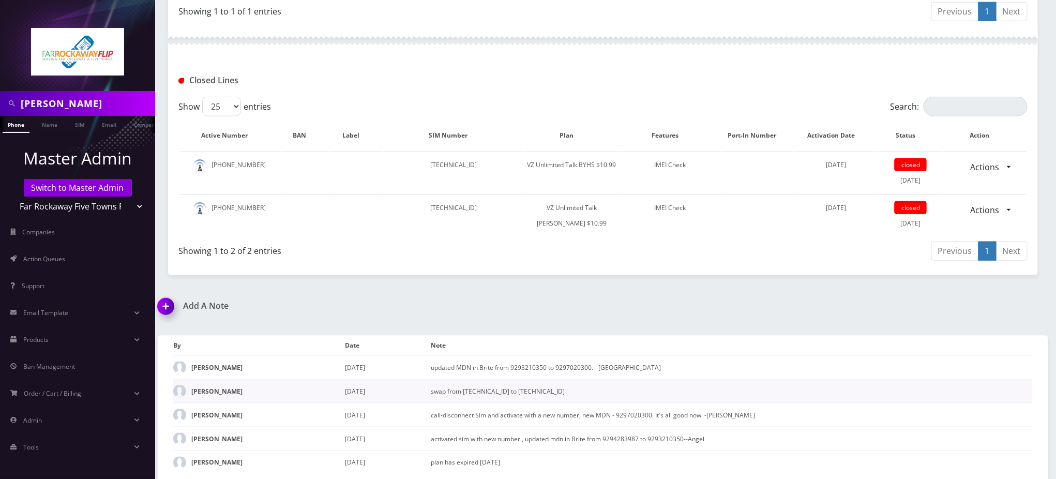
click at [985, 385] on td "swap from [TECHNICAL_ID] to [TECHNICAL_ID]" at bounding box center [732, 392] width 602 height 24
click at [988, 318] on div "Add A Note updated MDN in [GEOGRAPHIC_DATA] from 9293210350 to 9297020300. - [G…" at bounding box center [603, 392] width 906 height 182
